Goal: Transaction & Acquisition: Purchase product/service

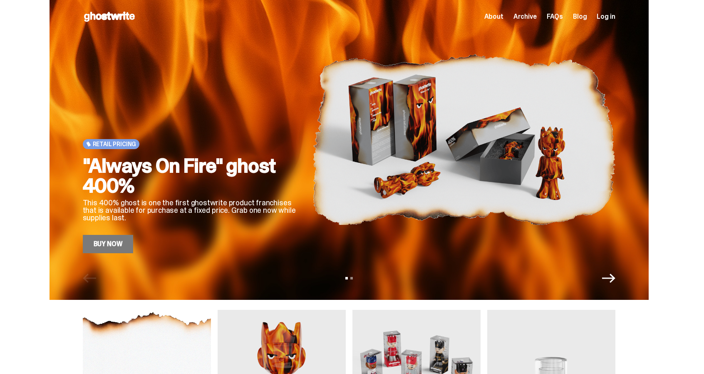
scroll to position [327, 0]
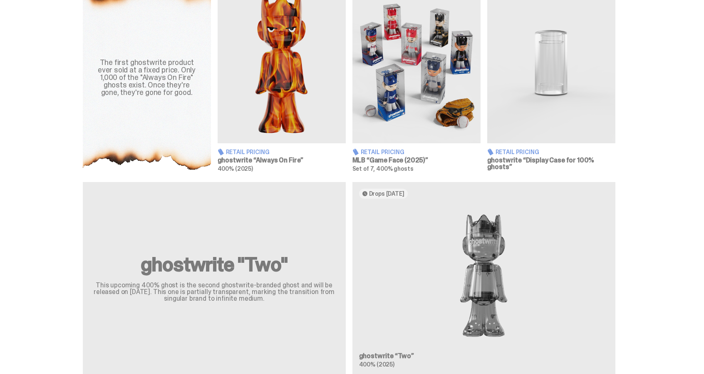
click at [445, 100] on img at bounding box center [417, 63] width 128 height 160
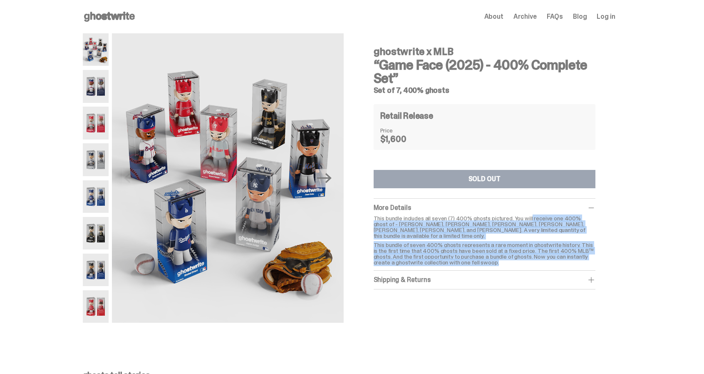
drag, startPoint x: 536, startPoint y: 220, endPoint x: 559, endPoint y: 258, distance: 44.1
click at [559, 258] on div "This bundle includes all seven (7) 400% ghosts pictured. You will receive one 4…" at bounding box center [485, 240] width 222 height 50
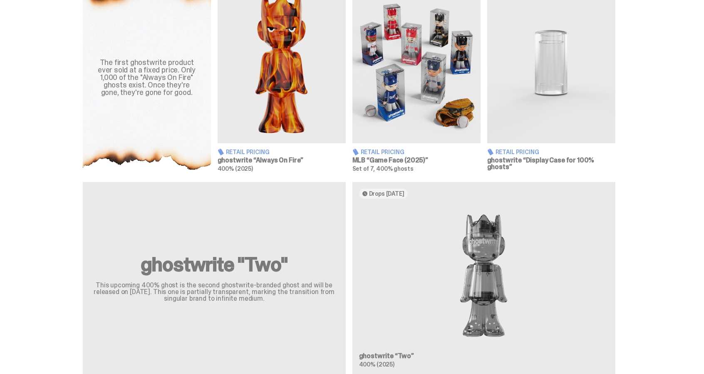
scroll to position [654, 0]
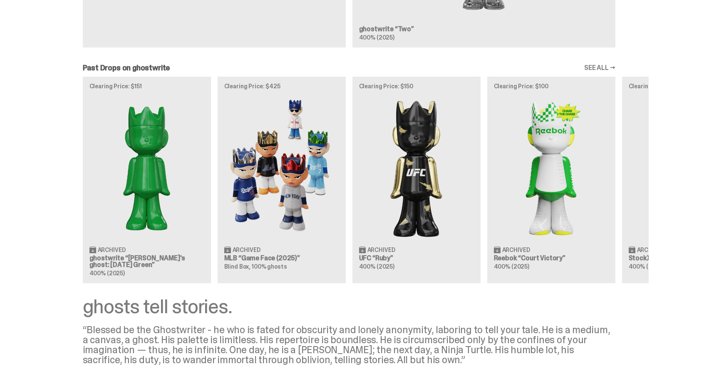
click at [313, 205] on div "Clearing Price: $151 Archived ghostwrite “[PERSON_NAME]'s ghost: [DATE] Green” …" at bounding box center [349, 180] width 599 height 206
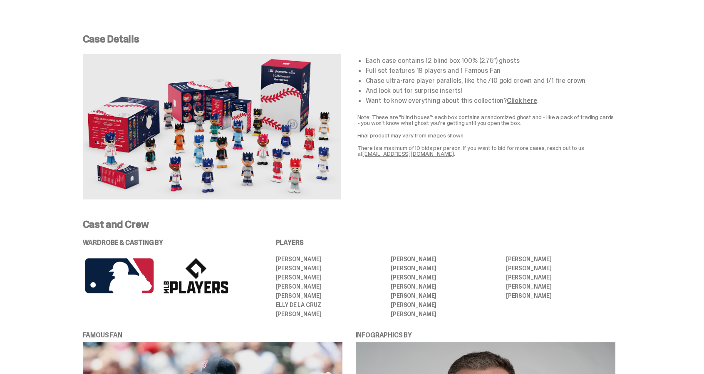
scroll to position [1555, 0]
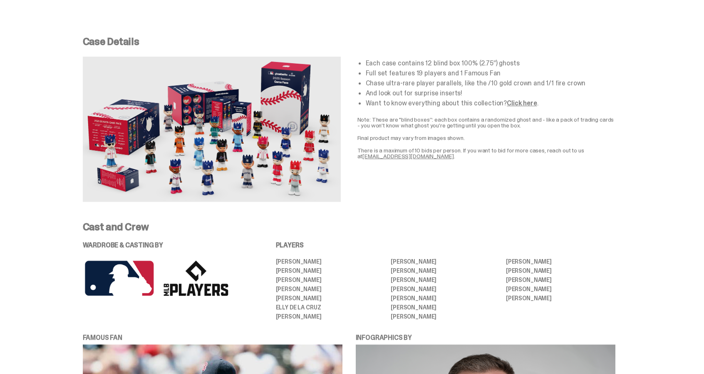
click at [680, 113] on div "Case Details Each case contains 12 blind box 100% (2.75”) ghosts Full set featu…" at bounding box center [349, 119] width 698 height 205
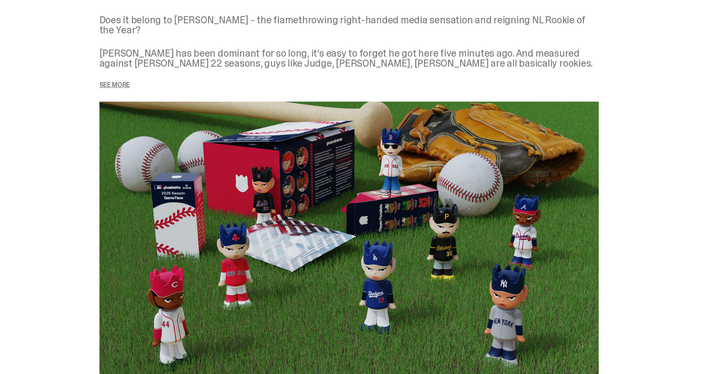
scroll to position [1083, 0]
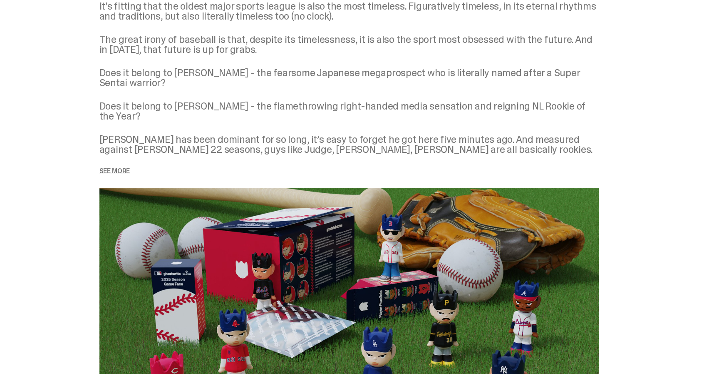
click at [121, 168] on p "See more" at bounding box center [349, 171] width 500 height 7
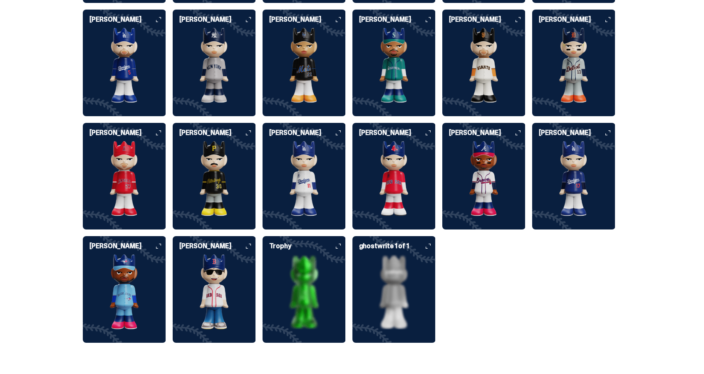
scroll to position [2343, 0]
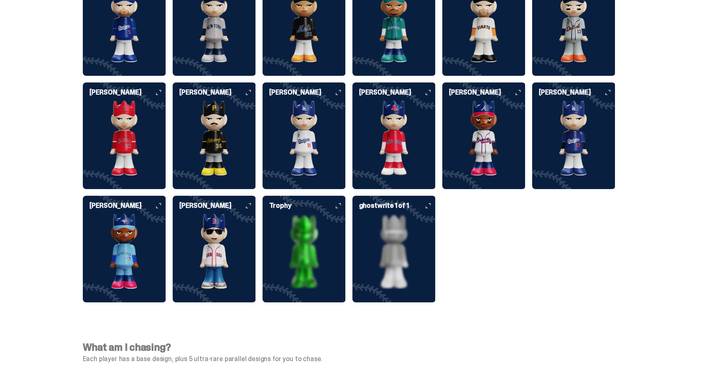
click at [147, 214] on img at bounding box center [124, 251] width 83 height 75
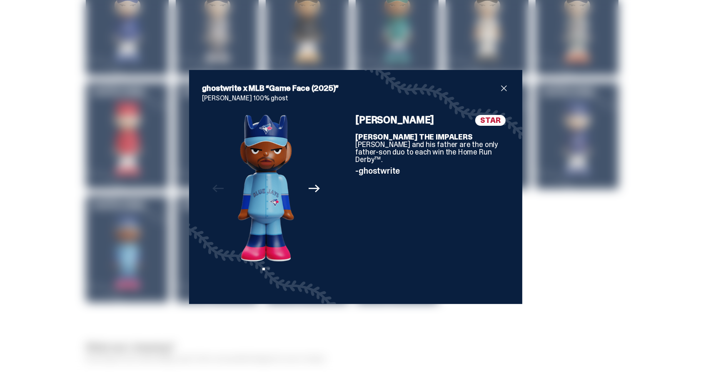
click at [501, 88] on span "close" at bounding box center [504, 88] width 10 height 10
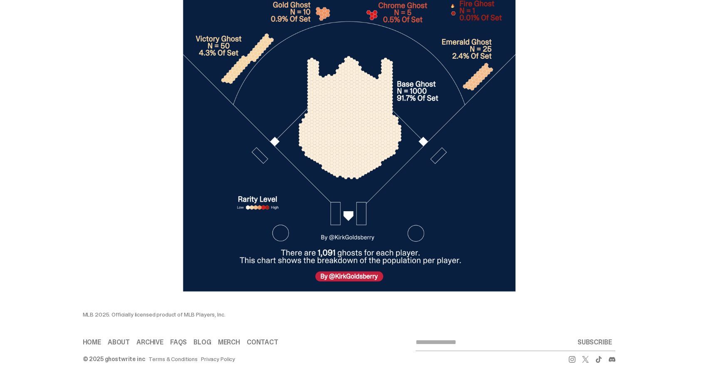
scroll to position [0, 0]
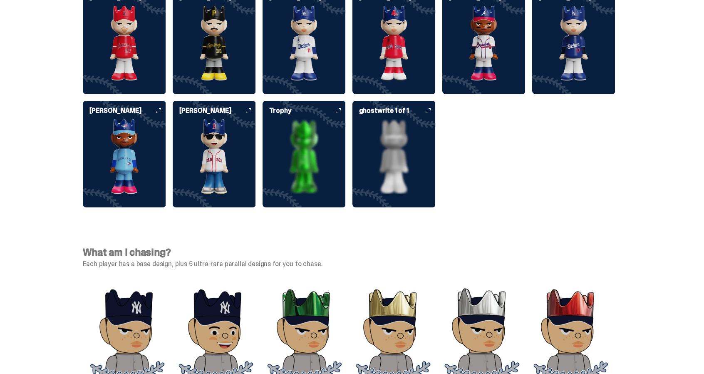
scroll to position [2458, 0]
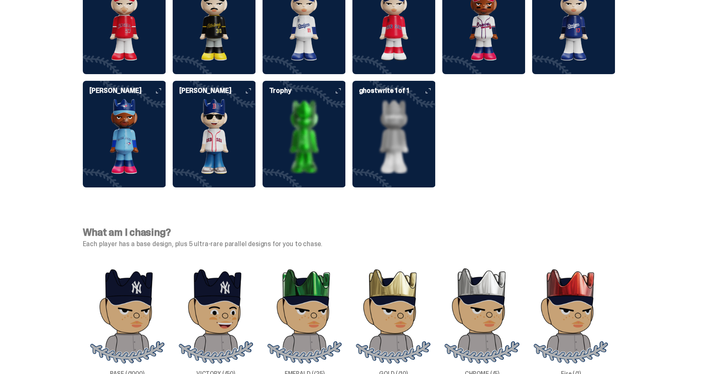
click at [316, 127] on img at bounding box center [304, 136] width 83 height 75
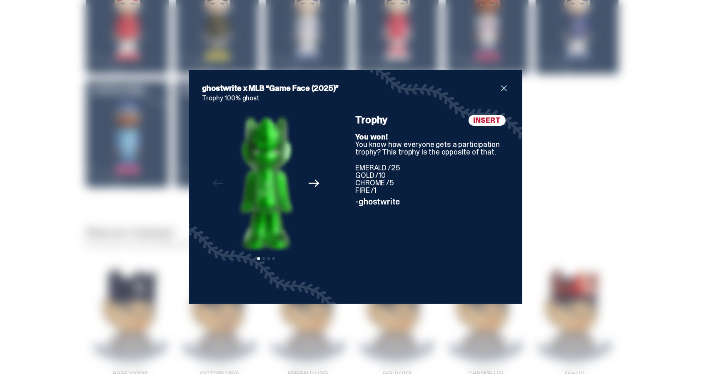
click at [499, 85] on span "close" at bounding box center [504, 88] width 10 height 10
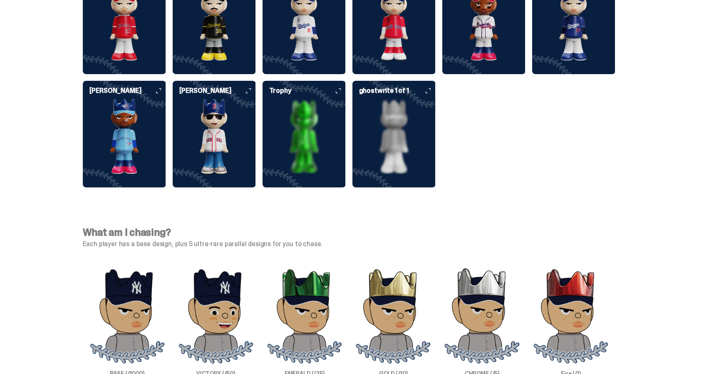
click at [392, 115] on img at bounding box center [394, 136] width 83 height 75
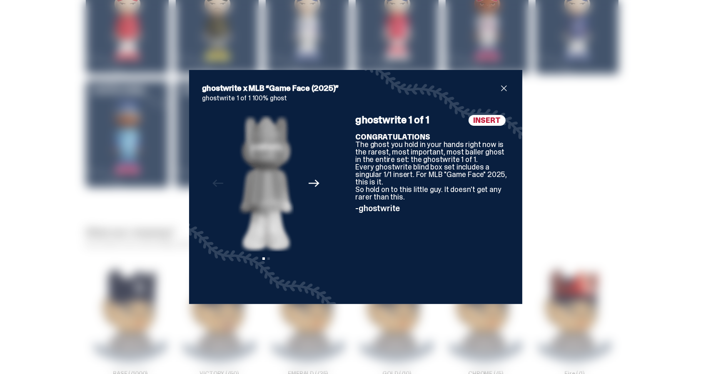
click at [502, 92] on span "close" at bounding box center [504, 88] width 10 height 10
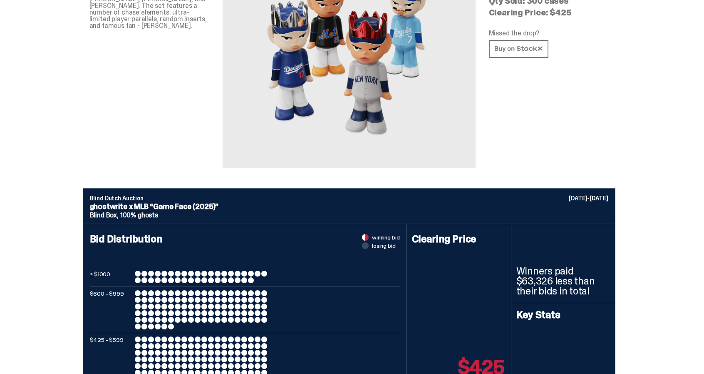
scroll to position [103, 0]
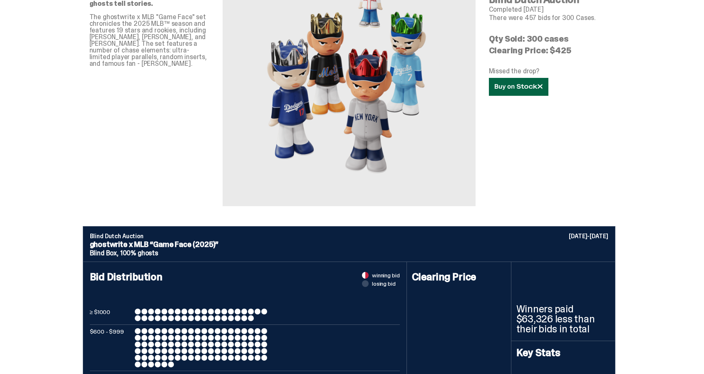
click at [536, 92] on link at bounding box center [519, 87] width 60 height 18
